Goal: Transaction & Acquisition: Obtain resource

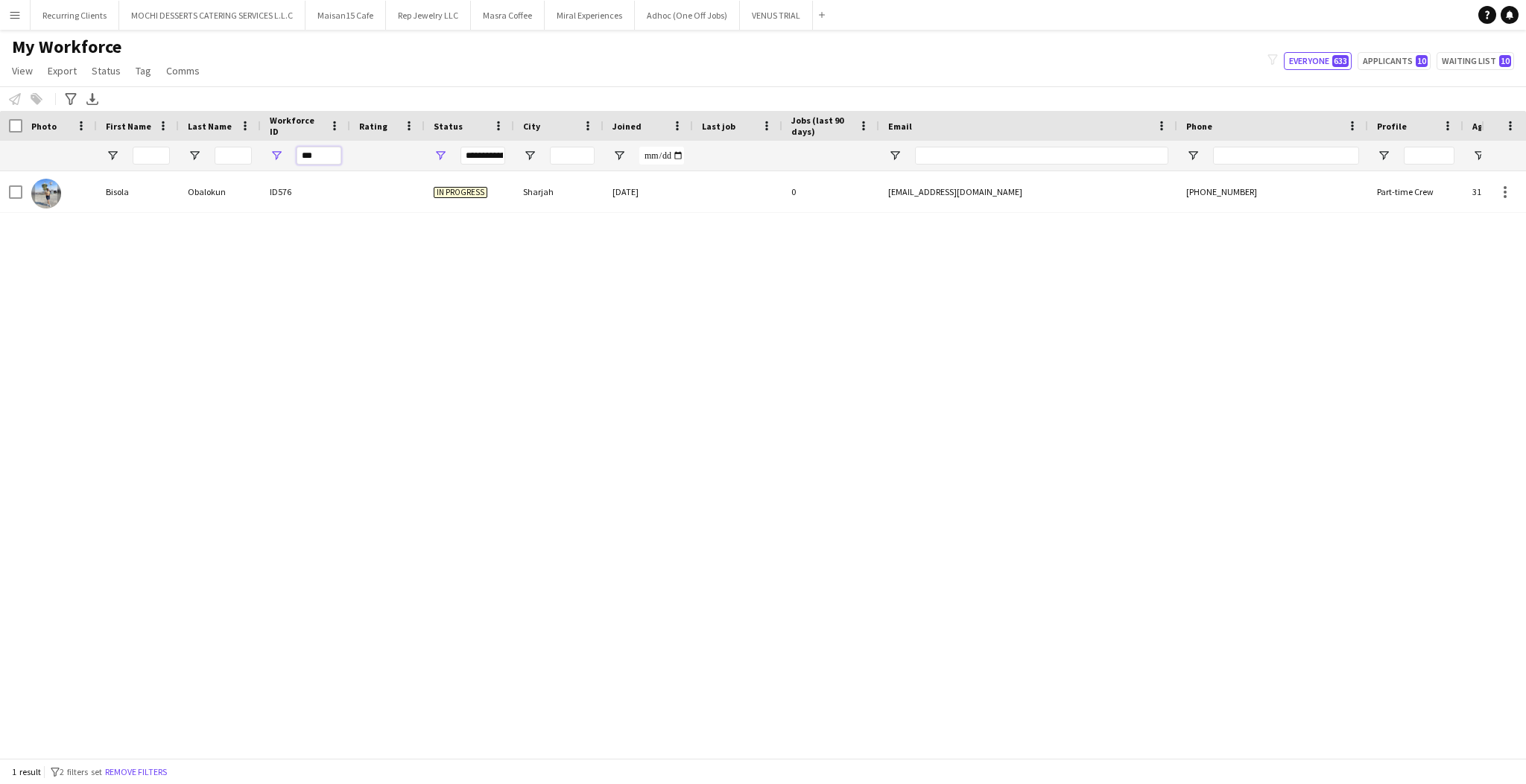
click at [330, 153] on input "***" at bounding box center [319, 155] width 45 height 18
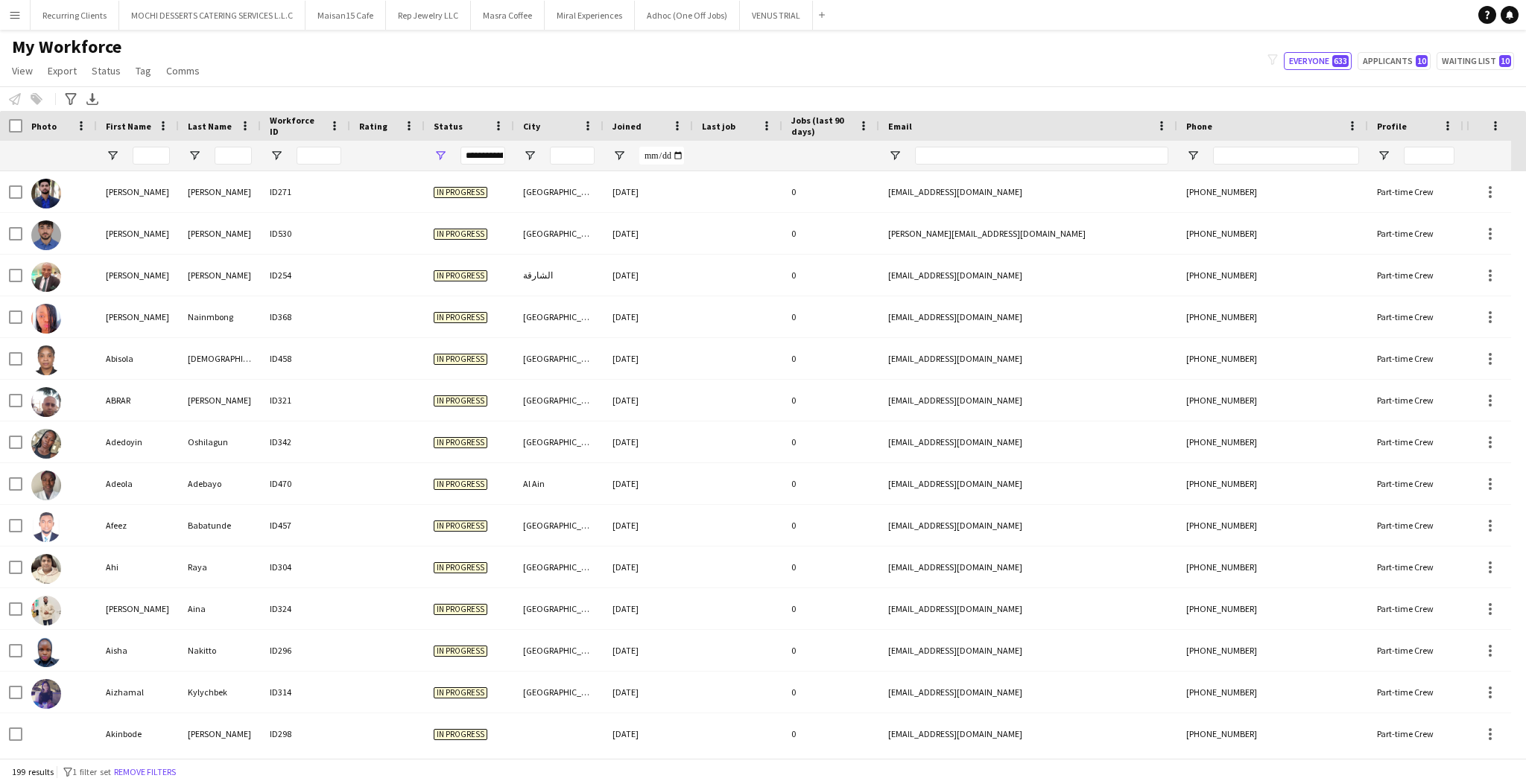
click at [879, 76] on div "My Workforce View Views Default view New view Update view Delete view Edit name…" at bounding box center [763, 61] width 1526 height 50
click at [577, 42] on div "My Workforce View Views Default view New view Update view Delete view Edit name…" at bounding box center [763, 61] width 1526 height 50
click at [12, 15] on app-icon "Menu" at bounding box center [15, 15] width 12 height 12
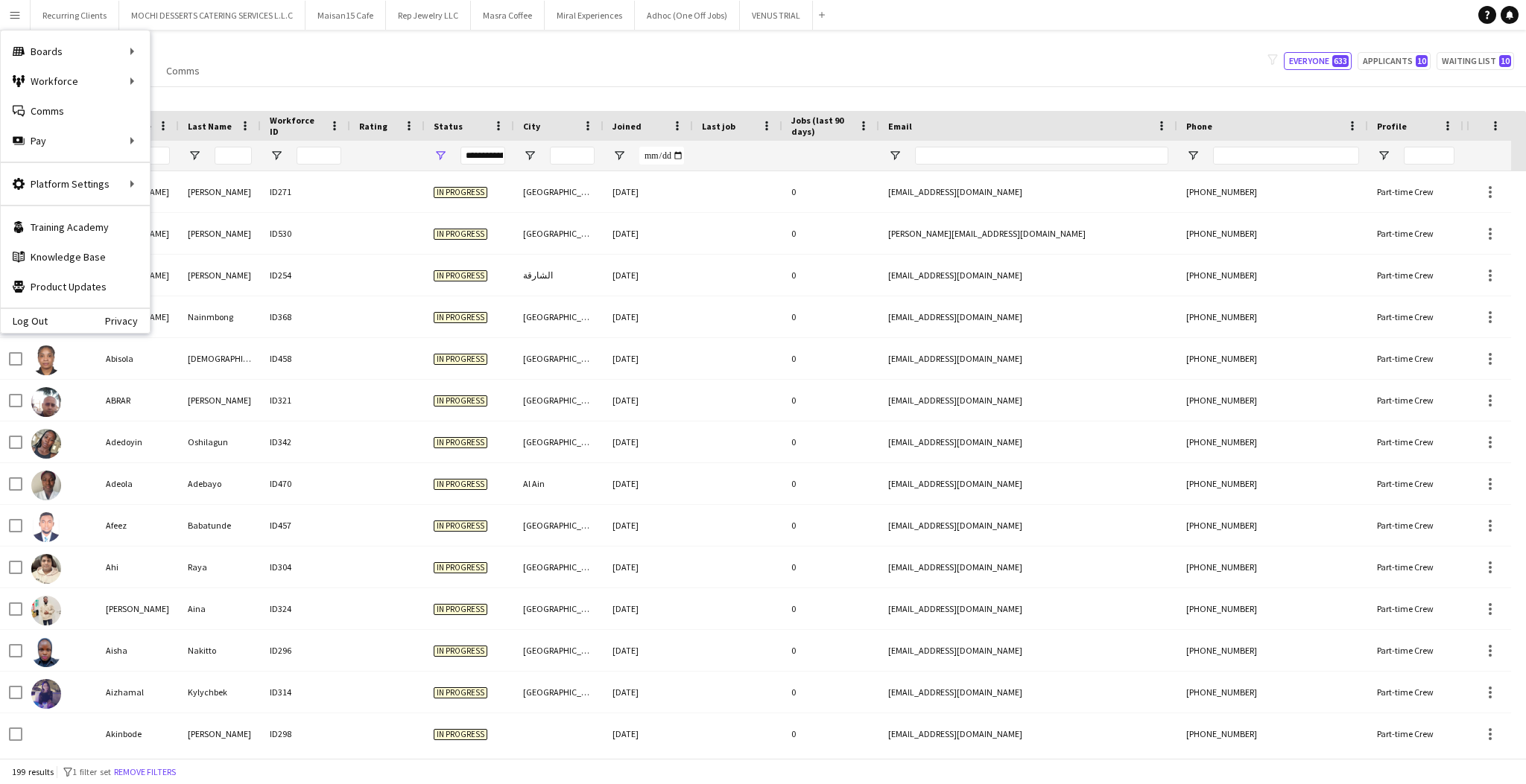
click at [490, 76] on div "My Workforce View Views Default view New view Update view Delete view Edit name…" at bounding box center [763, 61] width 1526 height 50
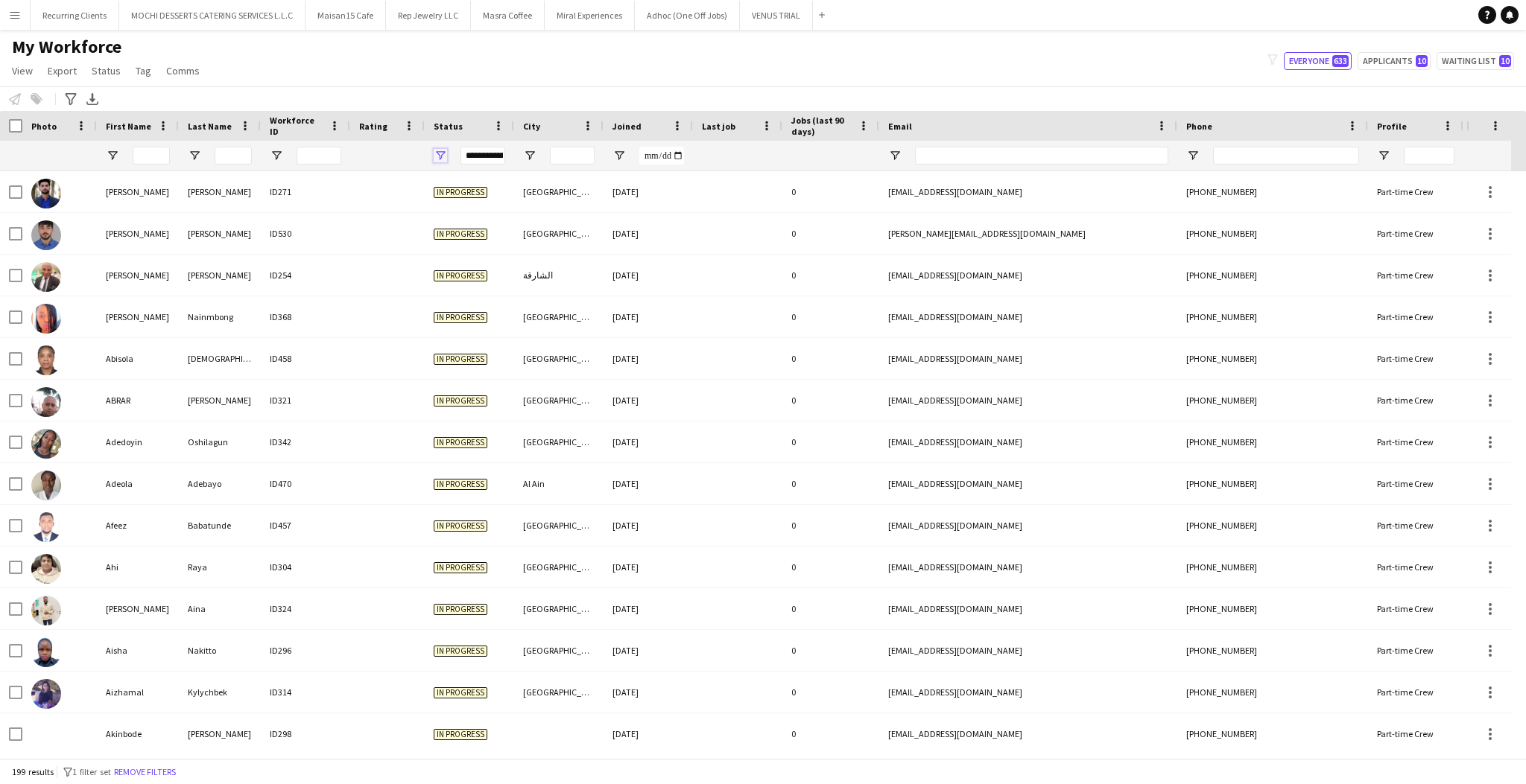
click at [442, 161] on span "Open Filter Menu" at bounding box center [440, 156] width 13 height 13
click at [444, 157] on span "Open Filter Menu" at bounding box center [440, 156] width 13 height 13
click at [650, 65] on div "My Workforce View Views Default view New view Update view Delete view Edit name…" at bounding box center [763, 61] width 1526 height 50
click at [403, 15] on button "Rep Jewelry LLC Close" at bounding box center [428, 15] width 85 height 29
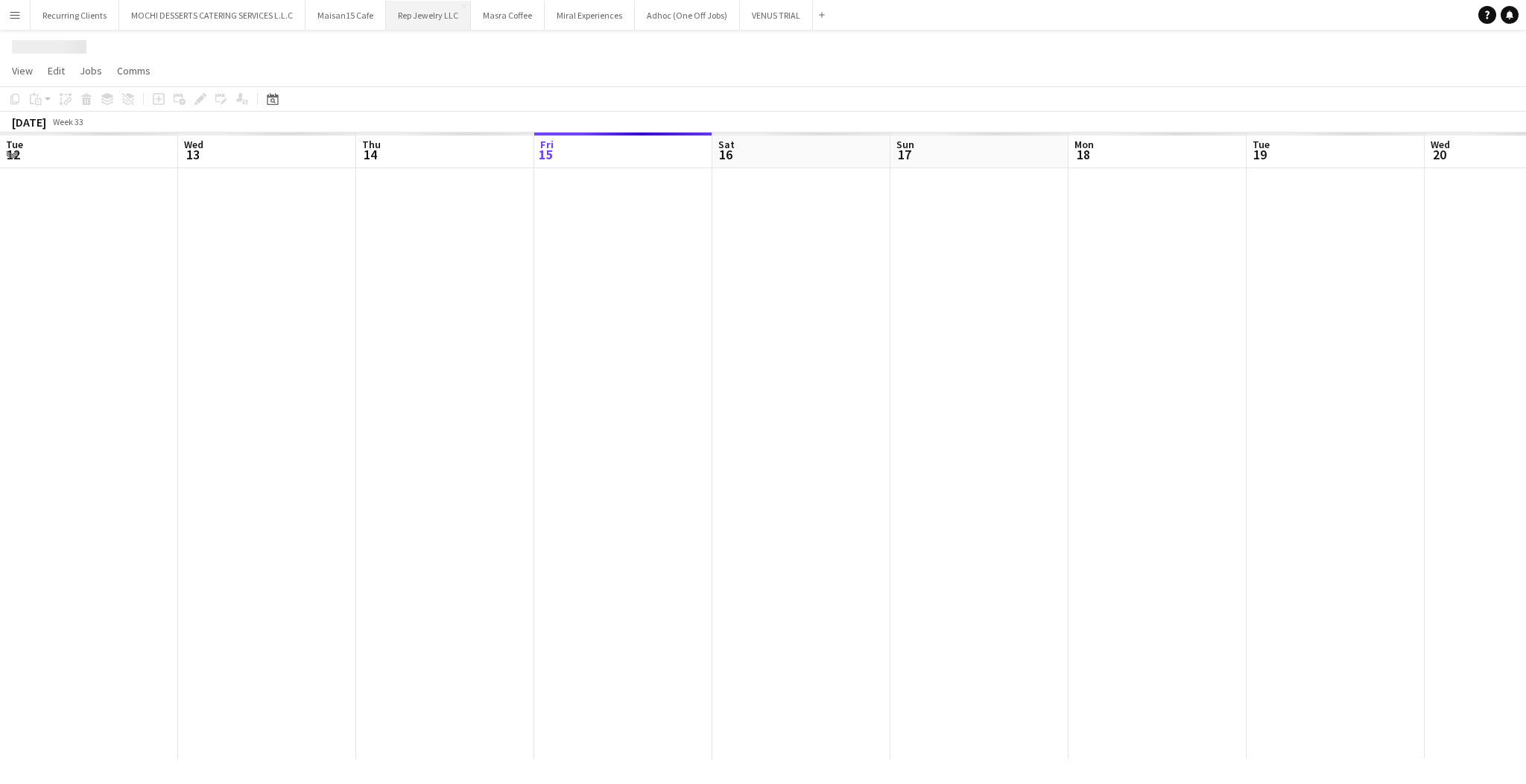
scroll to position [0, 356]
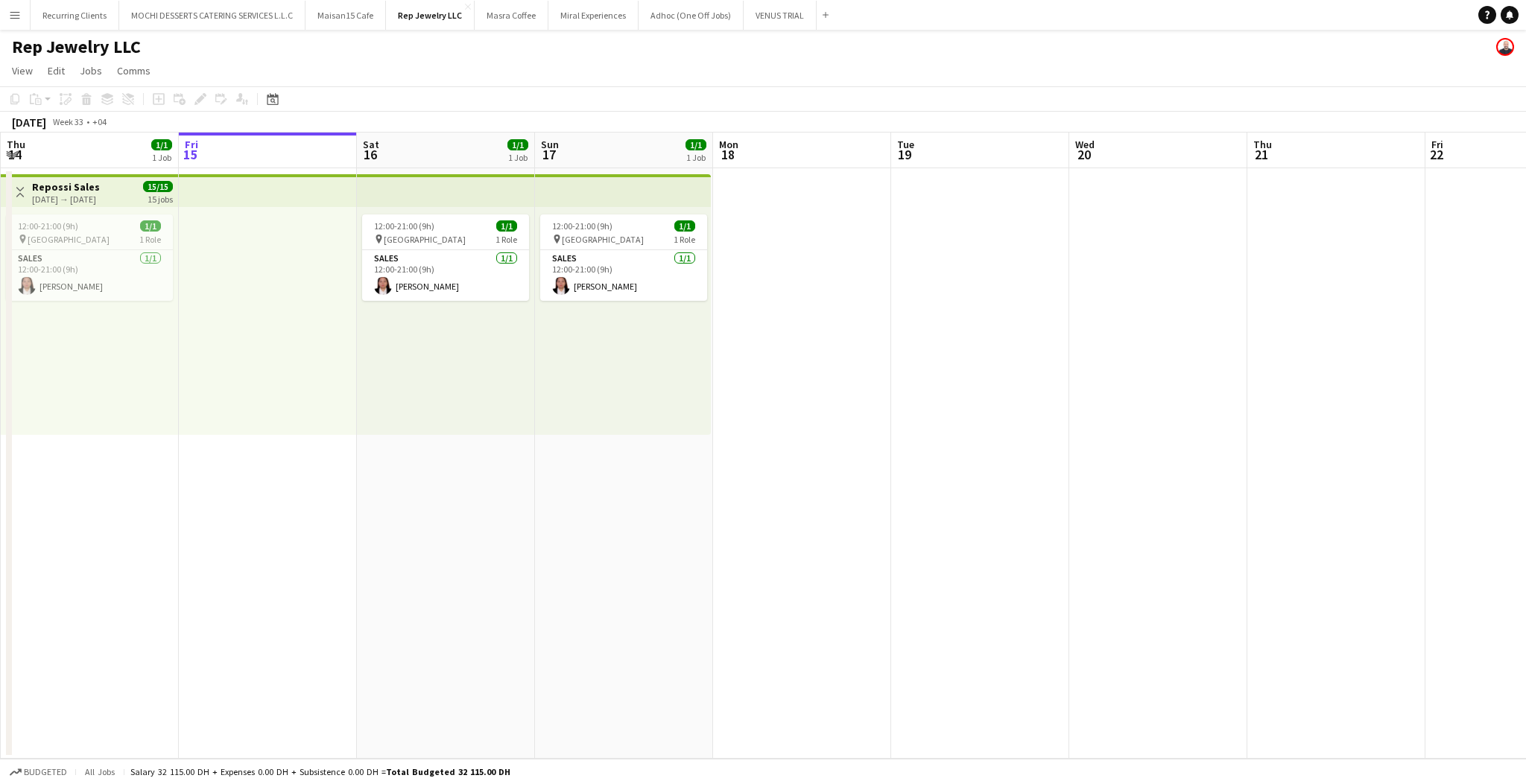
click at [25, 10] on button "Menu" at bounding box center [15, 15] width 30 height 30
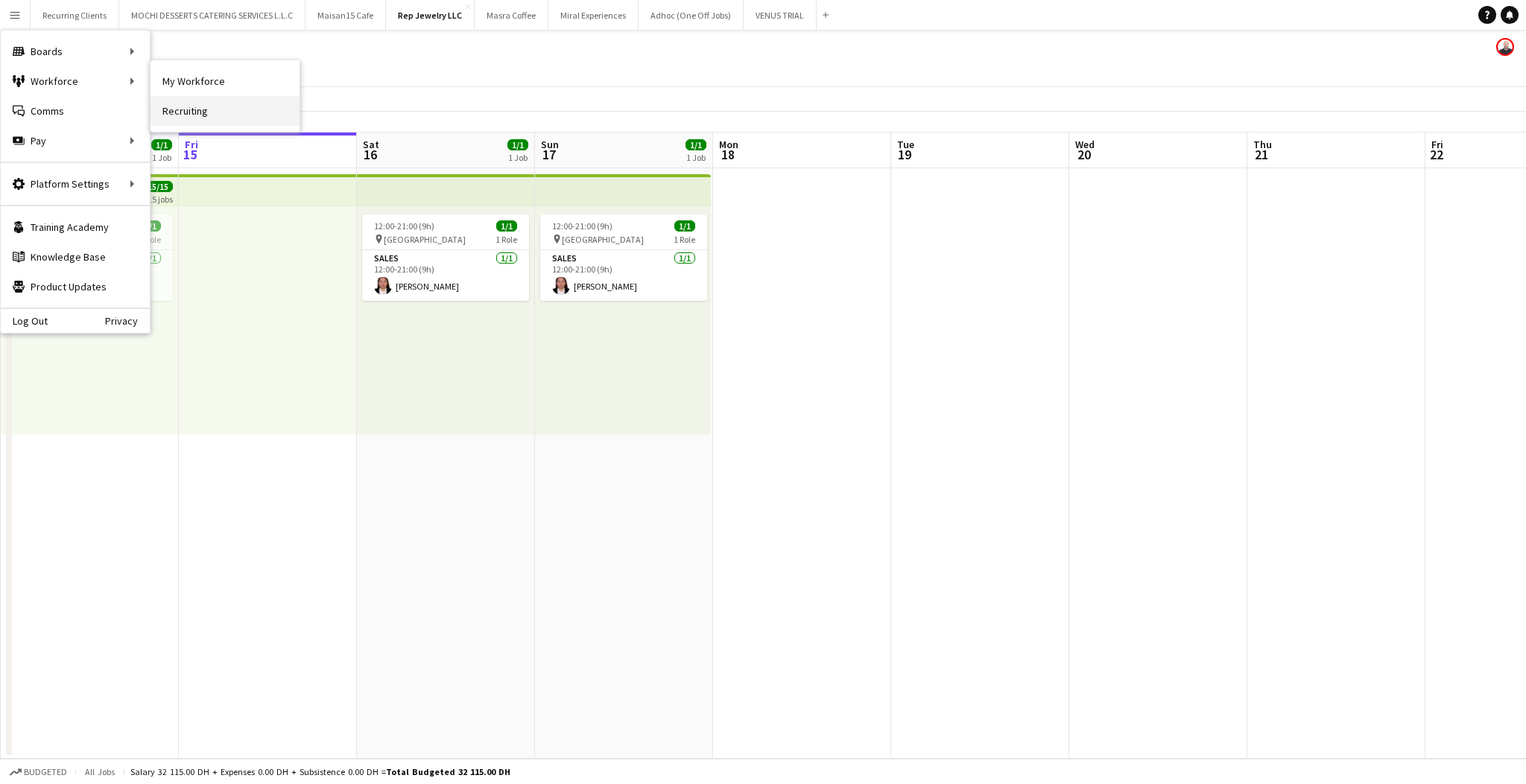
click at [201, 106] on link "Recruiting" at bounding box center [225, 111] width 149 height 30
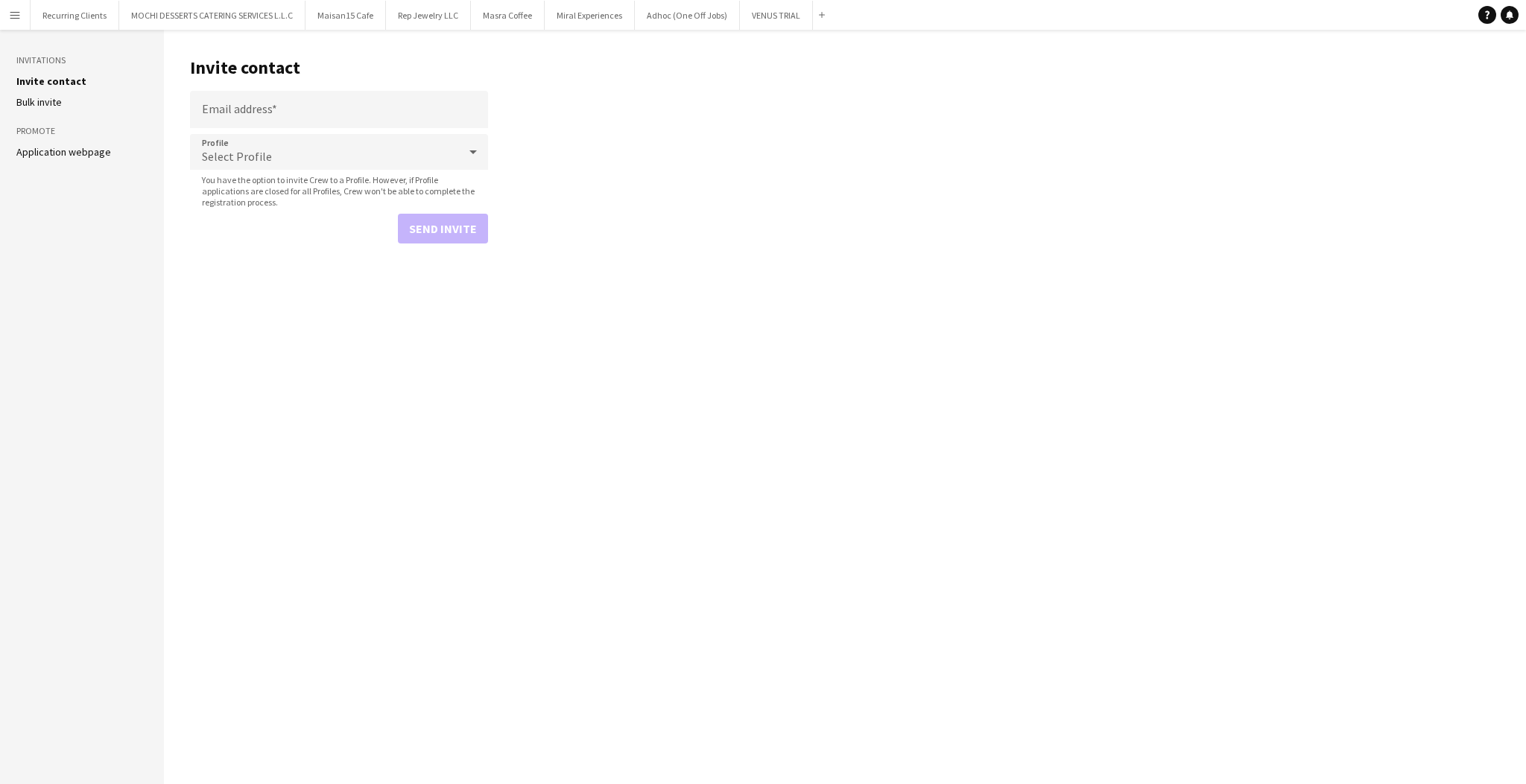
click at [131, 150] on li "Application webpage" at bounding box center [82, 152] width 131 height 13
click at [93, 152] on link "Application webpage" at bounding box center [64, 152] width 94 height 13
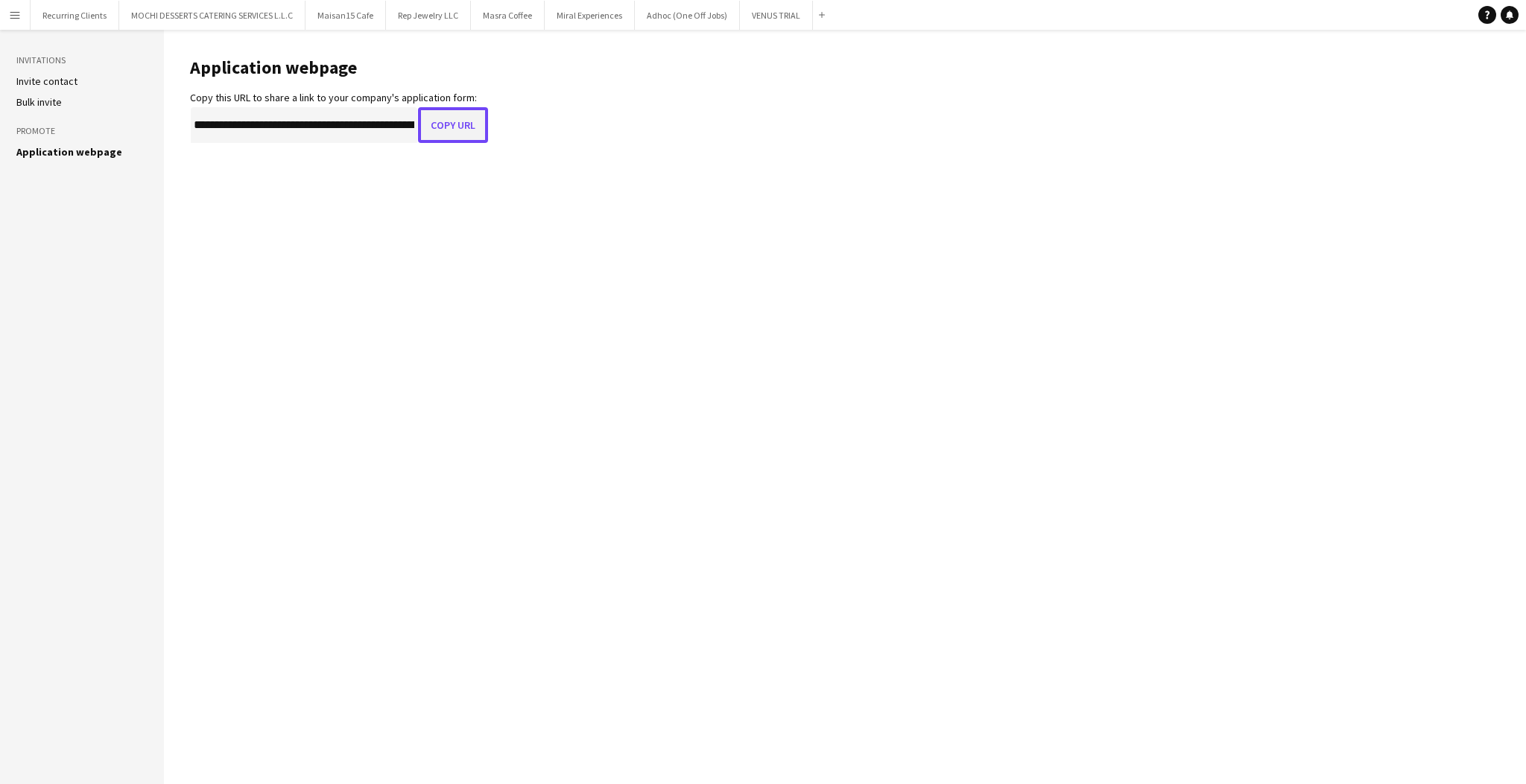
click at [438, 128] on button "Copy URL" at bounding box center [453, 125] width 70 height 35
click at [1509, 427] on main "**********" at bounding box center [845, 407] width 1362 height 754
